Goal: Task Accomplishment & Management: Use online tool/utility

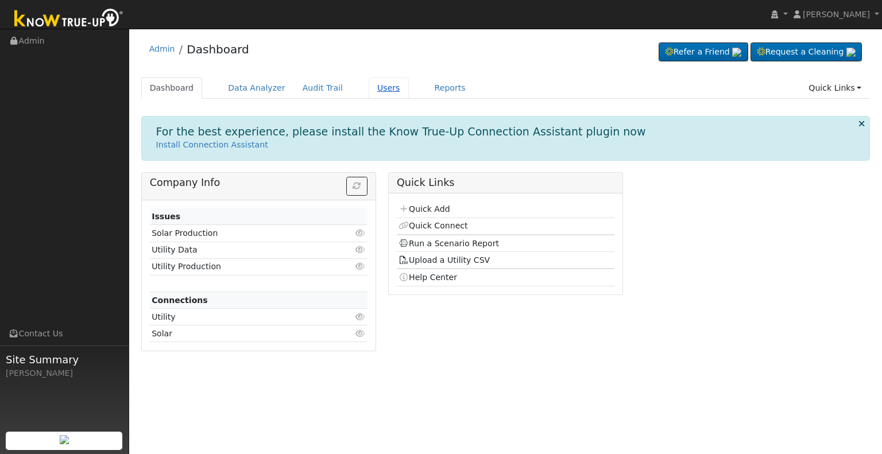
click at [372, 84] on link "Users" at bounding box center [389, 88] width 40 height 21
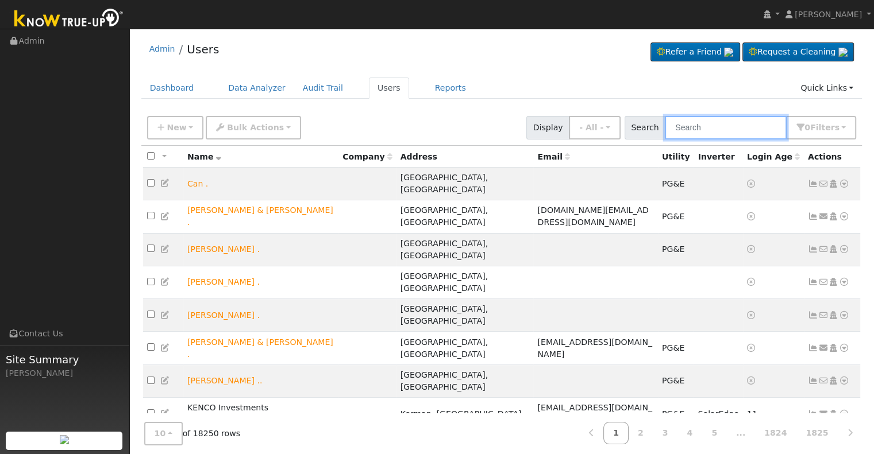
click at [697, 126] on input "text" at bounding box center [726, 128] width 122 height 24
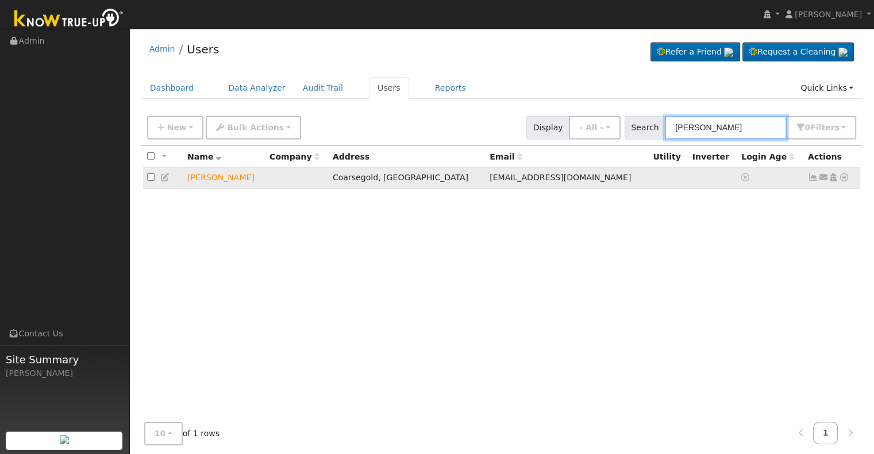
type input "[PERSON_NAME]"
click at [843, 178] on icon at bounding box center [844, 177] width 10 height 8
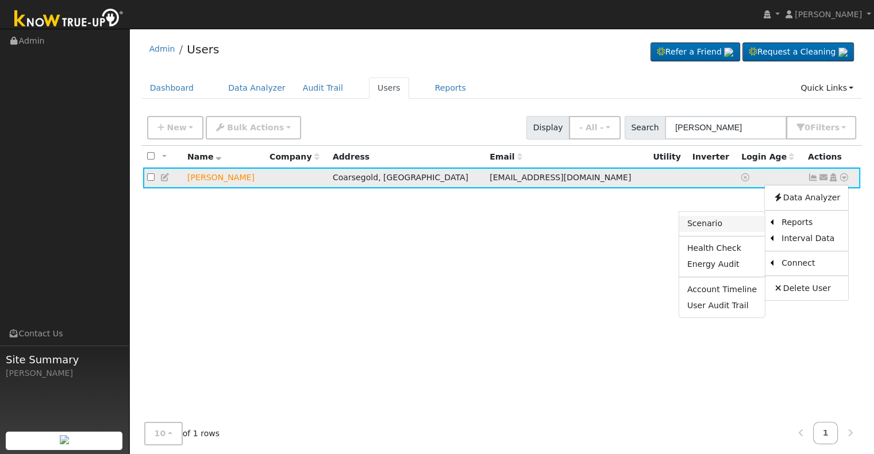
click at [719, 220] on link "Scenario" at bounding box center [722, 224] width 86 height 16
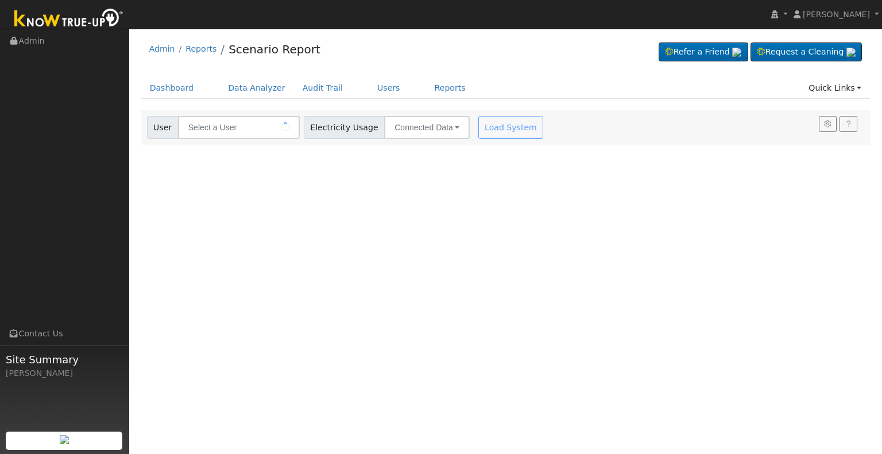
type input "[PERSON_NAME]"
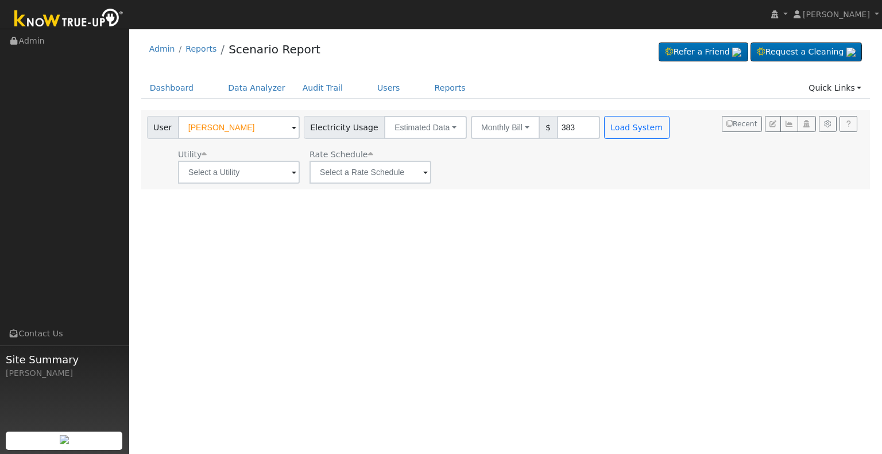
click at [294, 169] on span at bounding box center [294, 173] width 5 height 13
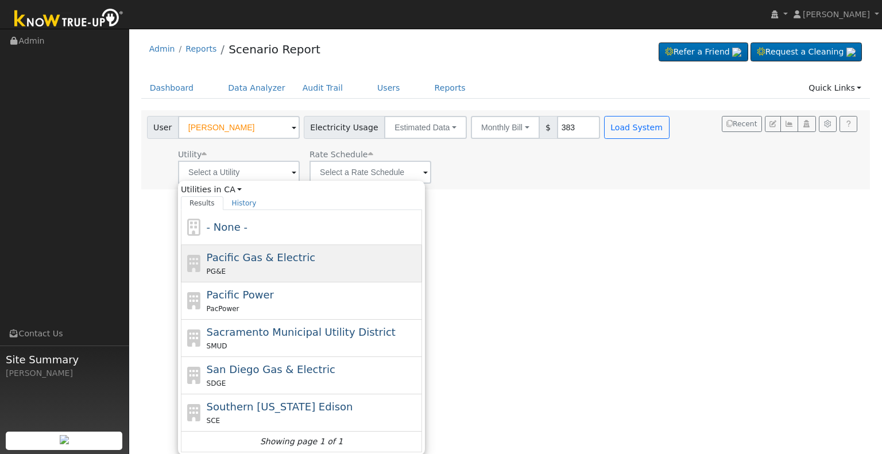
click at [285, 268] on div "PG&E" at bounding box center [313, 271] width 213 height 12
type input "Pacific Gas & Electric"
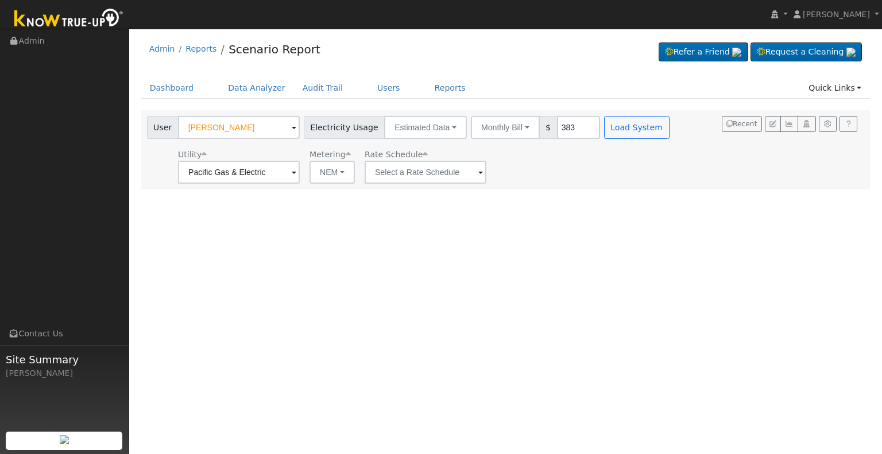
click at [478, 171] on span at bounding box center [480, 173] width 5 height 13
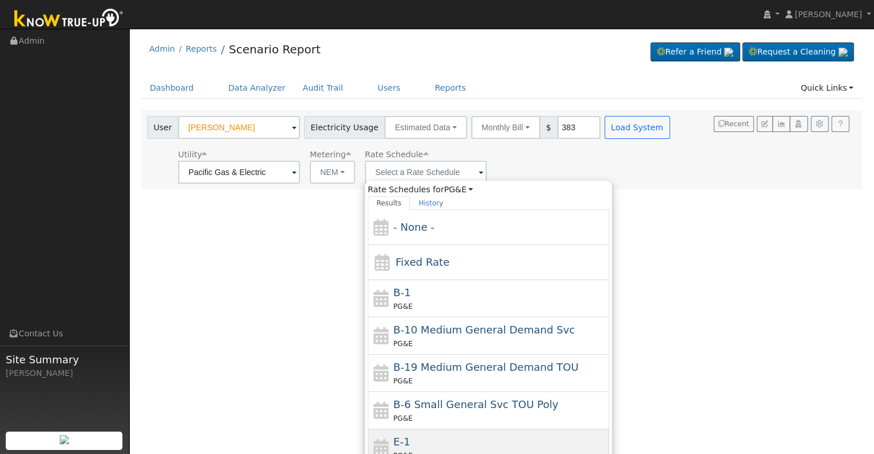
click at [430, 439] on div "E-1 PG&E" at bounding box center [499, 448] width 213 height 28
type input "E-1"
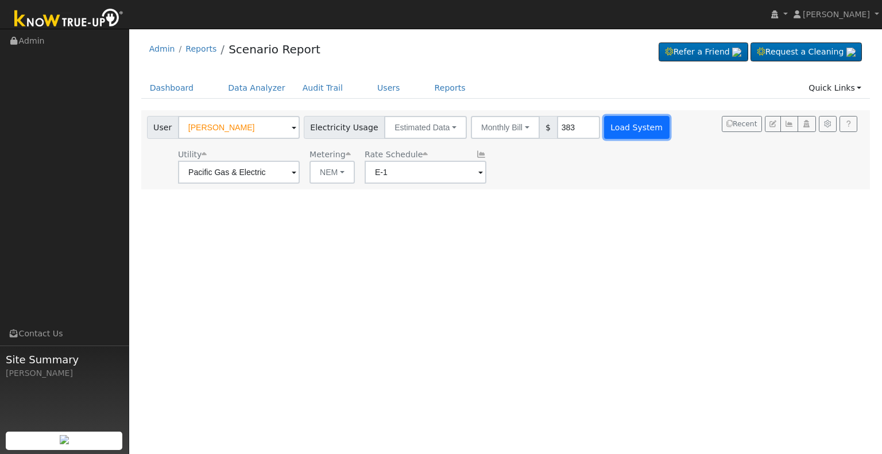
click at [623, 125] on button "Load System" at bounding box center [636, 127] width 65 height 23
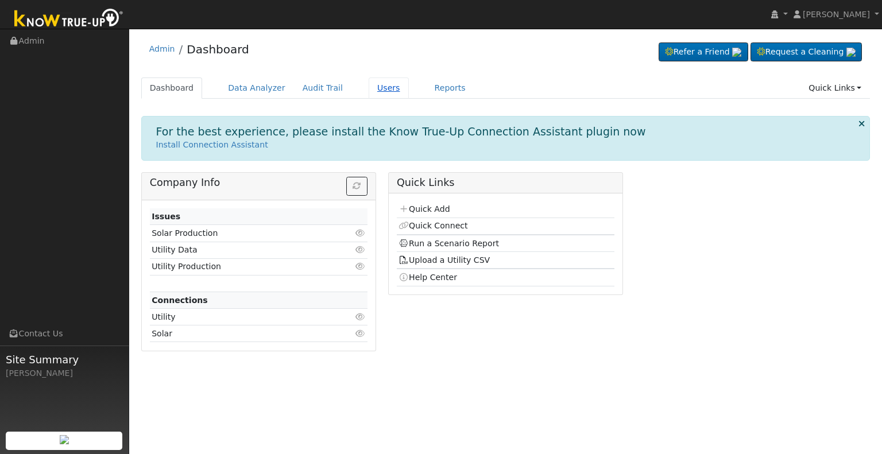
click at [371, 88] on link "Users" at bounding box center [389, 88] width 40 height 21
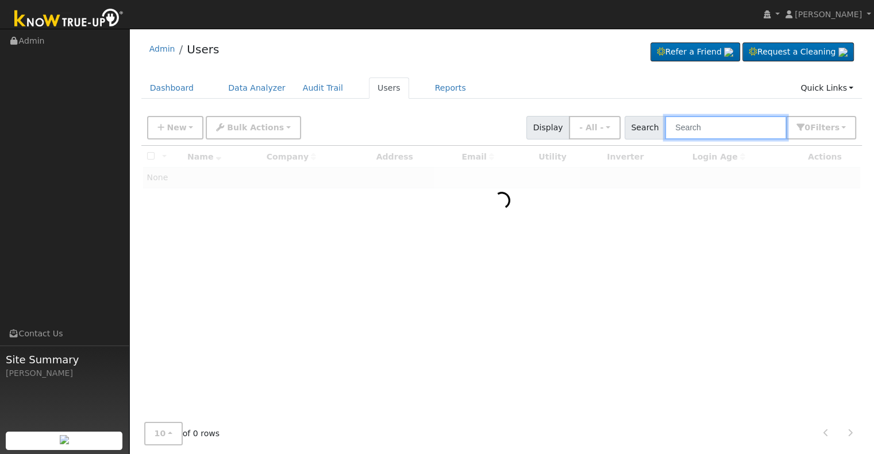
click at [693, 131] on input "text" at bounding box center [726, 128] width 122 height 24
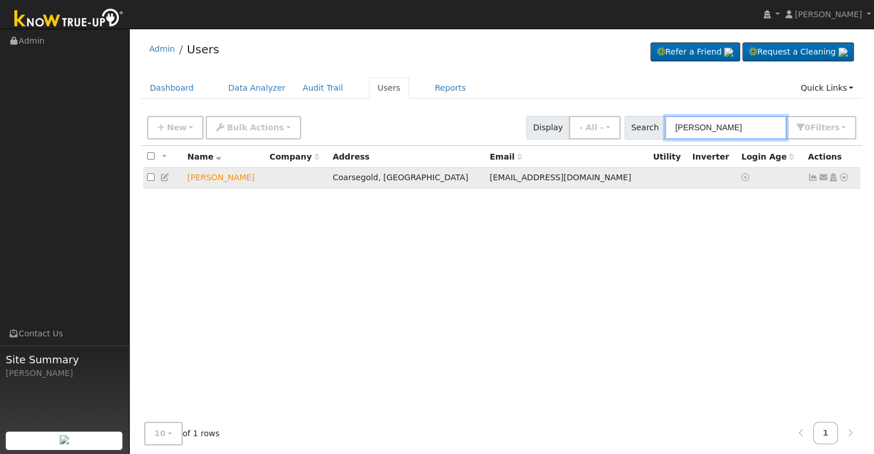
type input "[PERSON_NAME]"
click at [831, 175] on icon at bounding box center [833, 177] width 10 height 8
